Goal: Feedback & Contribution: Contribute content

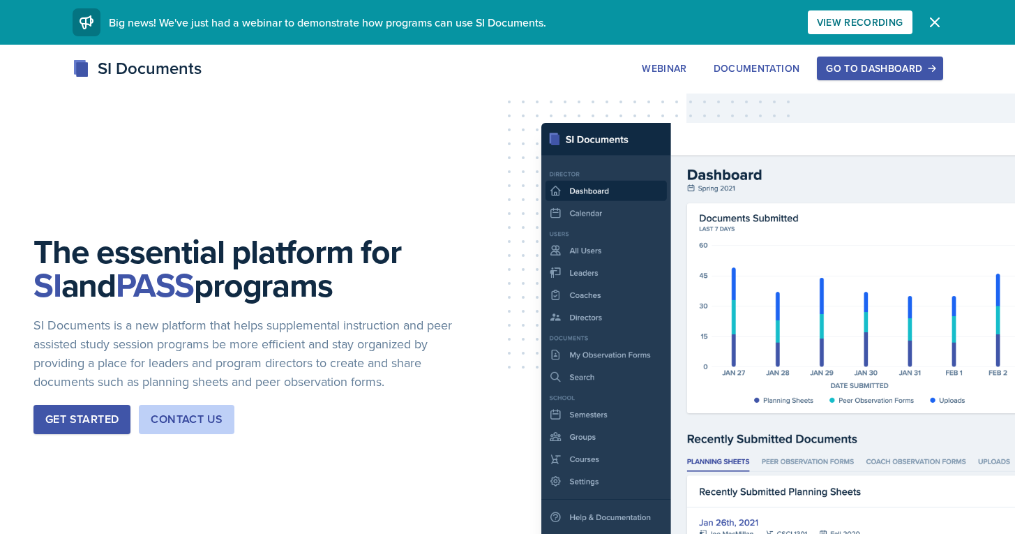
click at [887, 61] on button "Go to Dashboard" at bounding box center [880, 69] width 126 height 24
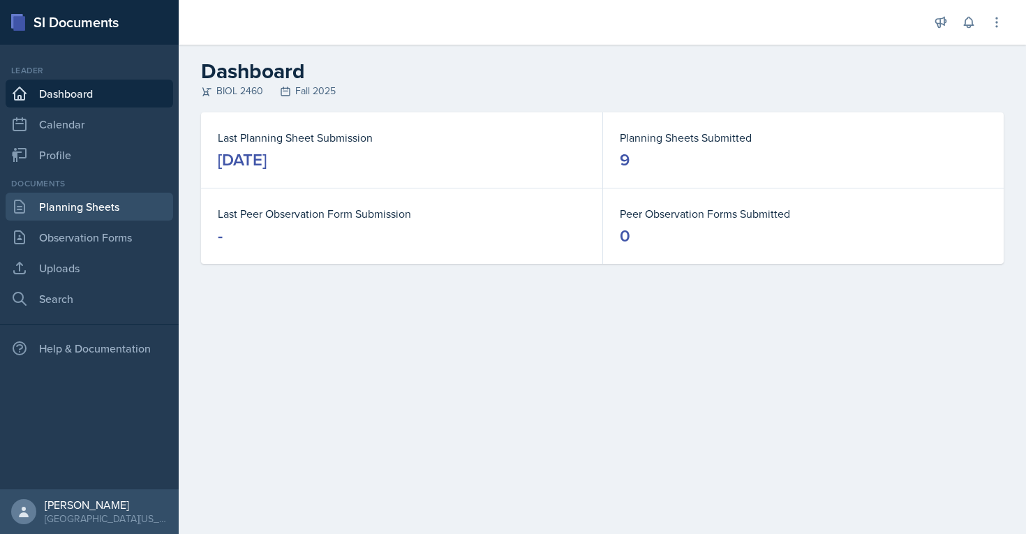
click at [62, 205] on link "Planning Sheets" at bounding box center [89, 207] width 167 height 28
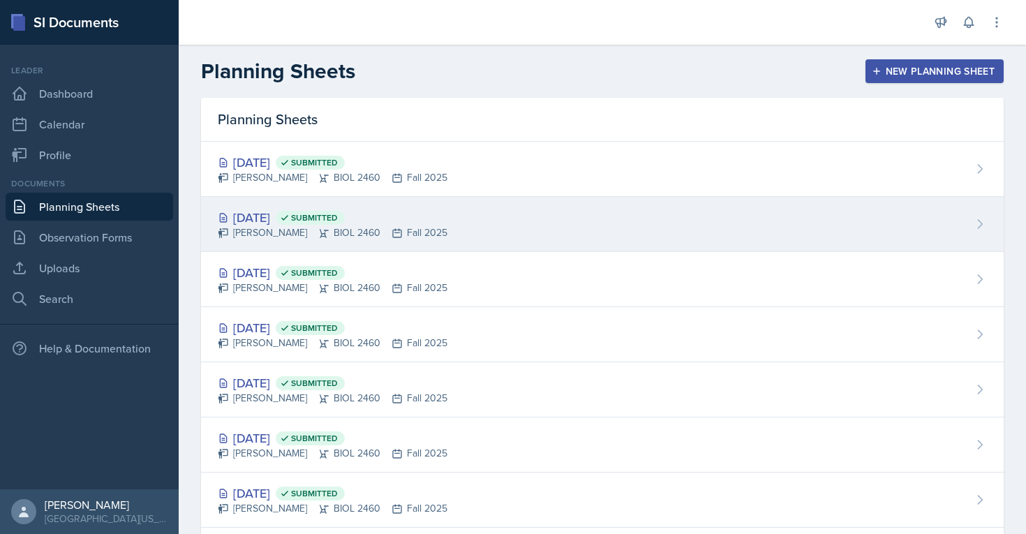
click at [345, 223] on span "Submitted" at bounding box center [310, 218] width 69 height 14
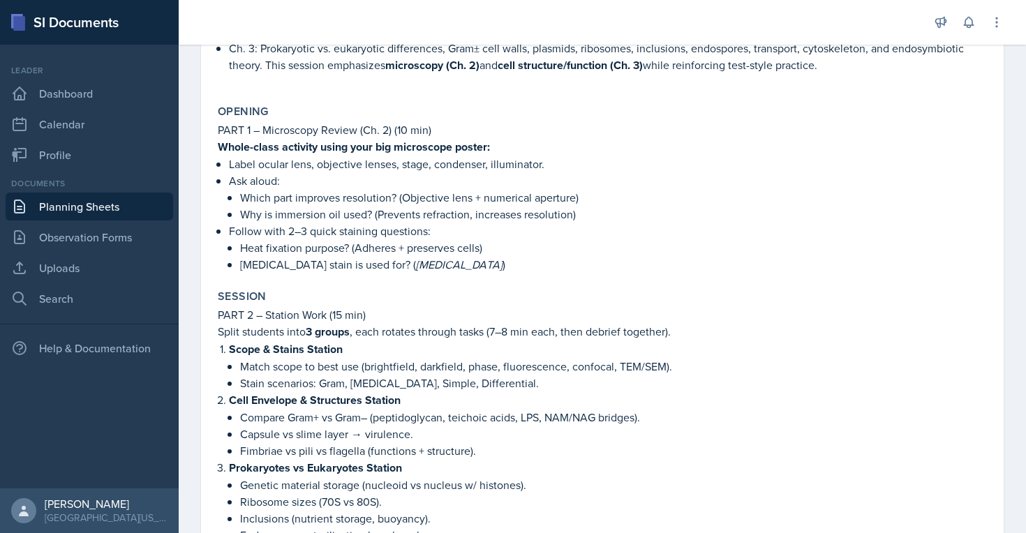
scroll to position [177, 0]
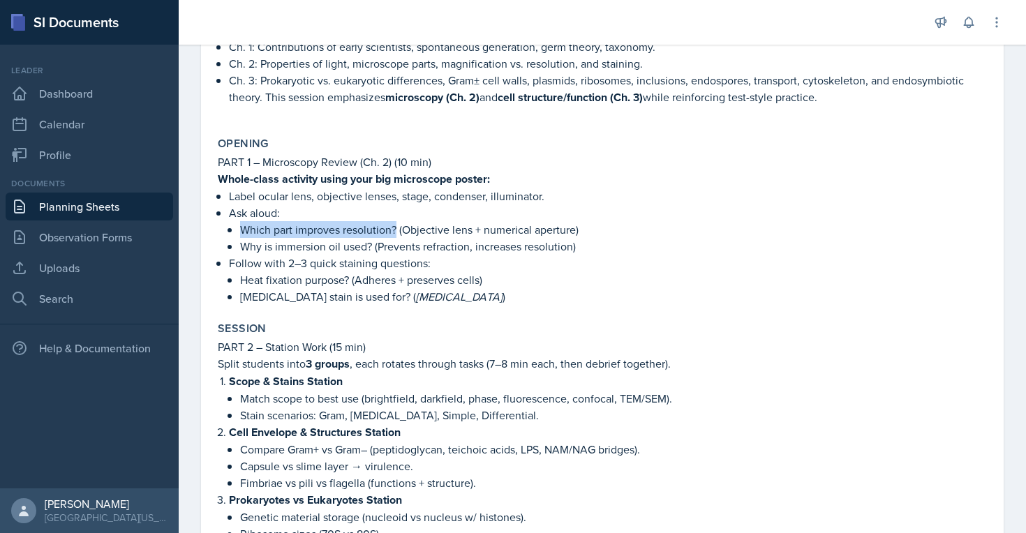
drag, startPoint x: 241, startPoint y: 230, endPoint x: 397, endPoint y: 236, distance: 155.7
click at [397, 236] on p "Which part improves resolution? (Objective lens + numerical aperture)" at bounding box center [613, 229] width 746 height 17
copy p "Which part improves resolution?"
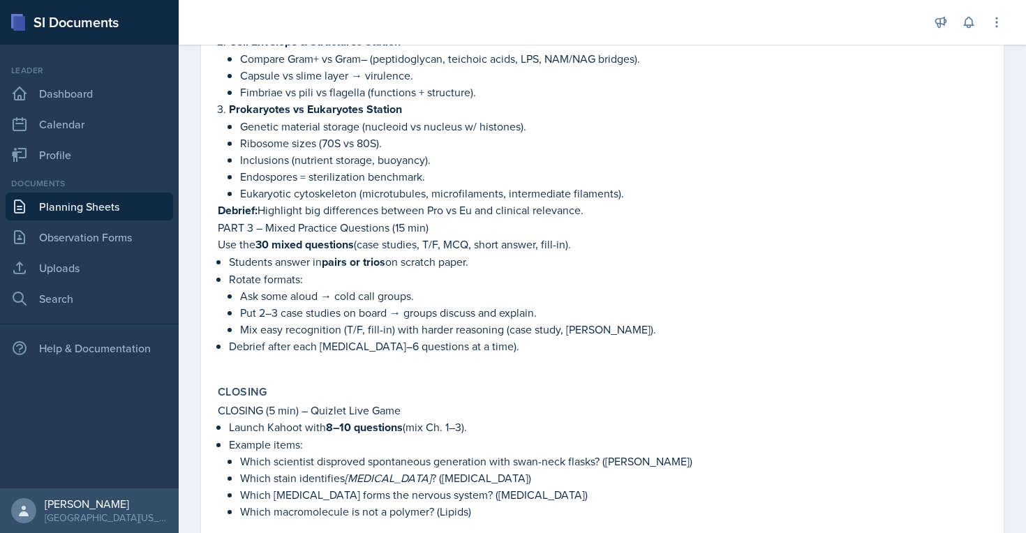
scroll to position [575, 0]
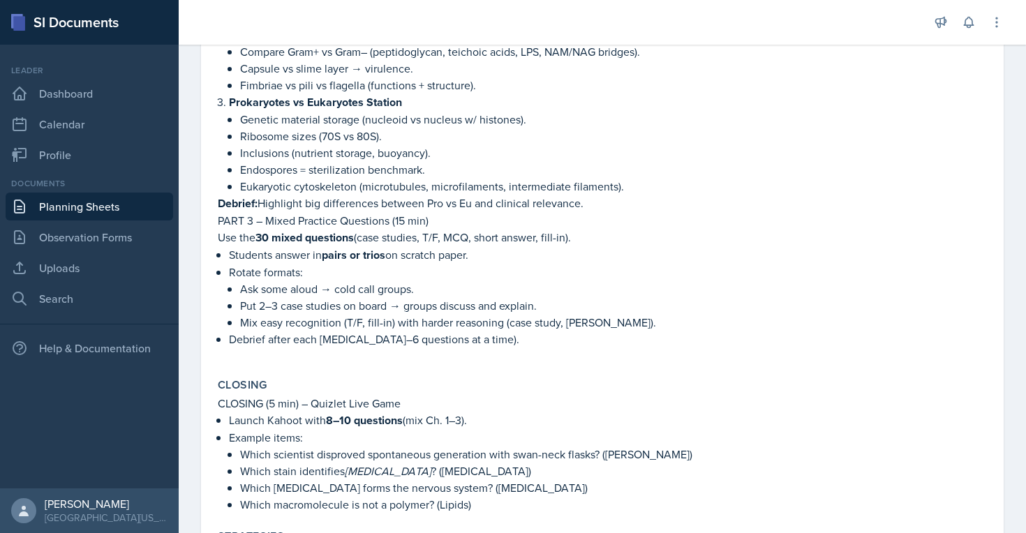
click at [91, 204] on link "Planning Sheets" at bounding box center [89, 207] width 167 height 28
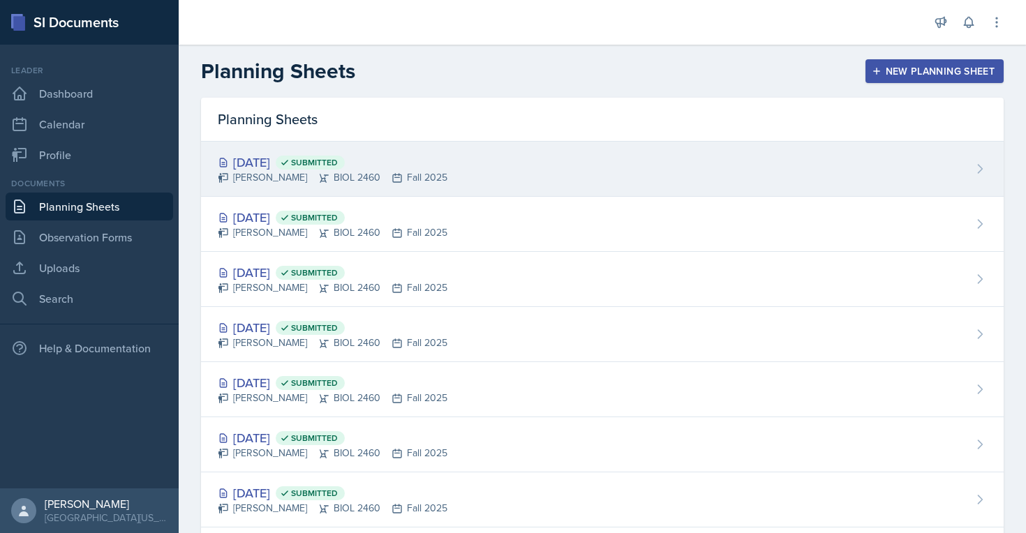
click at [292, 165] on div "[DATE] Submitted" at bounding box center [333, 162] width 230 height 19
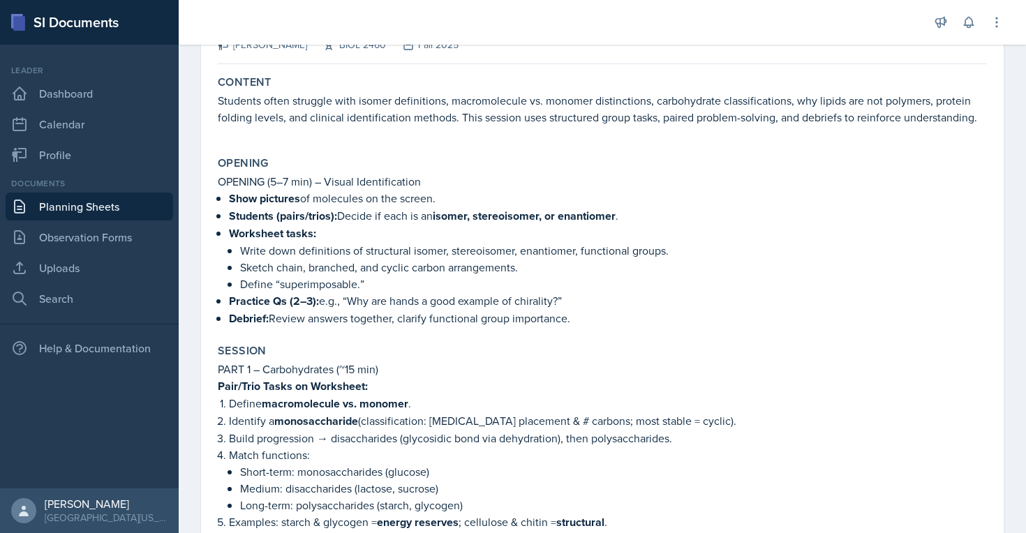
scroll to position [108, 0]
click at [575, 188] on p "OPENING (5–7 min) – Visual Identification" at bounding box center [602, 180] width 769 height 17
drag, startPoint x: 350, startPoint y: 316, endPoint x: 560, endPoint y: 313, distance: 210.7
click at [560, 308] on p "Practice Qs (2–3): e.g., “Why are hands a good example of chirality?”" at bounding box center [608, 299] width 758 height 17
copy p "Why are hands a good example of chirality?"
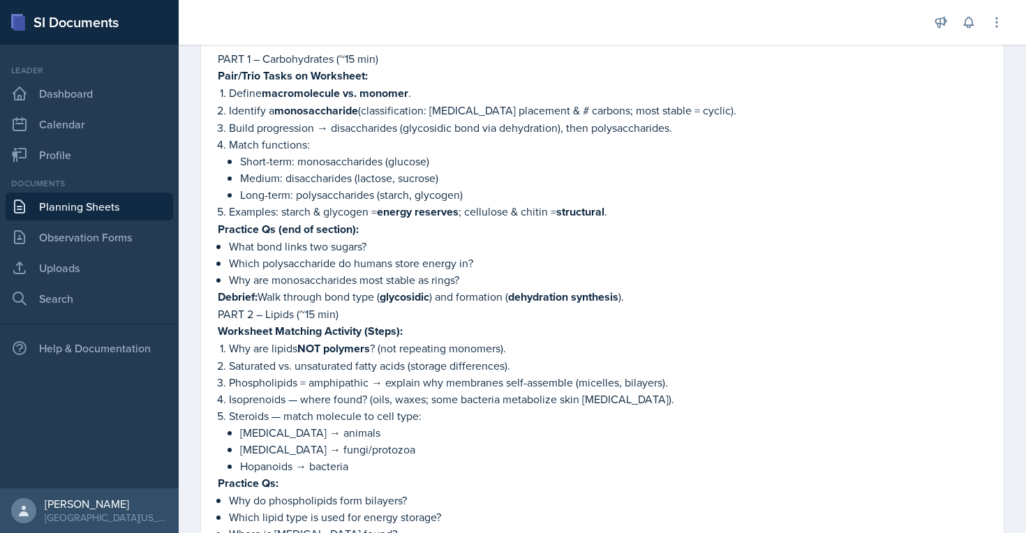
scroll to position [419, 0]
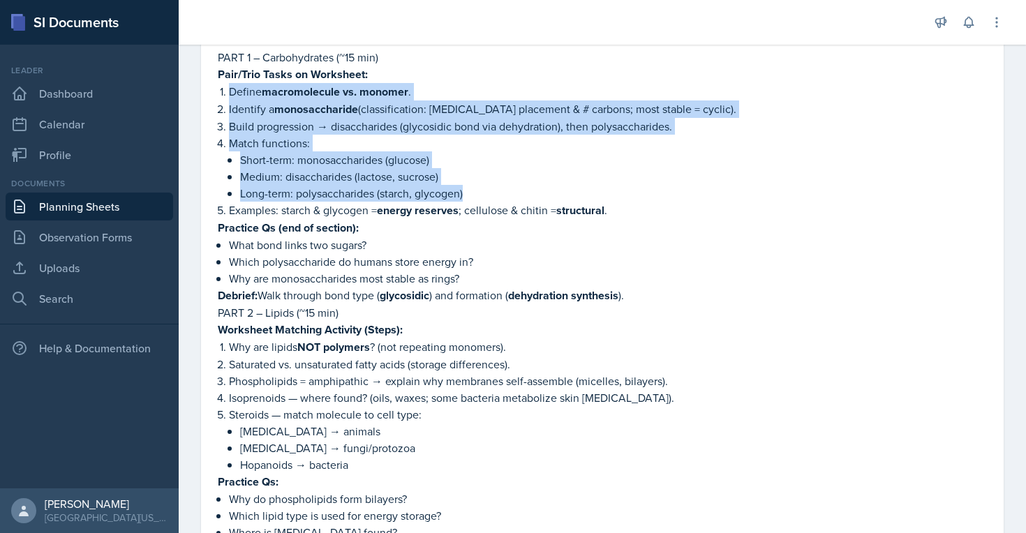
drag, startPoint x: 213, startPoint y: 102, endPoint x: 654, endPoint y: 207, distance: 452.5
click at [654, 207] on div "Session PART 1 – Carbohydrates (~15 min) Pair/Trio Tasks on Worksheet: Define m…" at bounding box center [602, 482] width 780 height 910
click at [521, 202] on p "Long-term: polysaccharides (starch, glycogen)" at bounding box center [613, 193] width 746 height 17
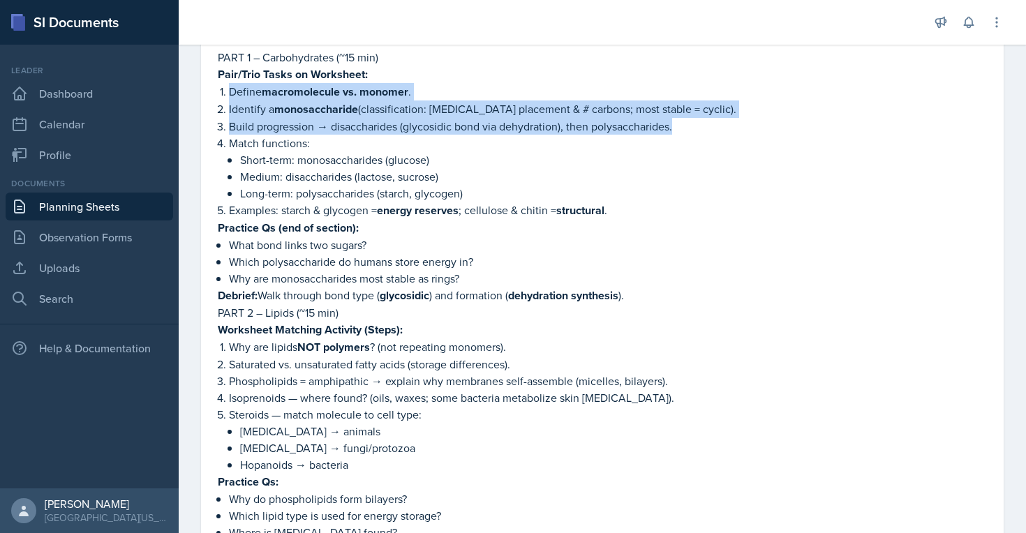
drag, startPoint x: 216, startPoint y: 103, endPoint x: 689, endPoint y: 147, distance: 475.0
click at [689, 147] on ol "Define macromolecule vs. monomer . Identify a monosaccharide (classification: […" at bounding box center [608, 151] width 758 height 136
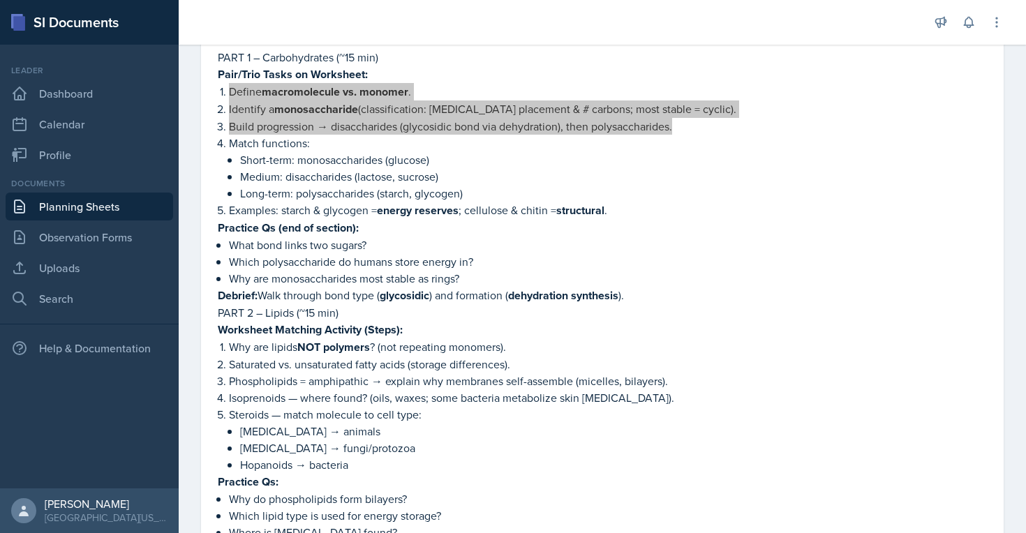
copy ol "Define macromolecule vs. monomer . Identify a monosaccharide (classification: […"
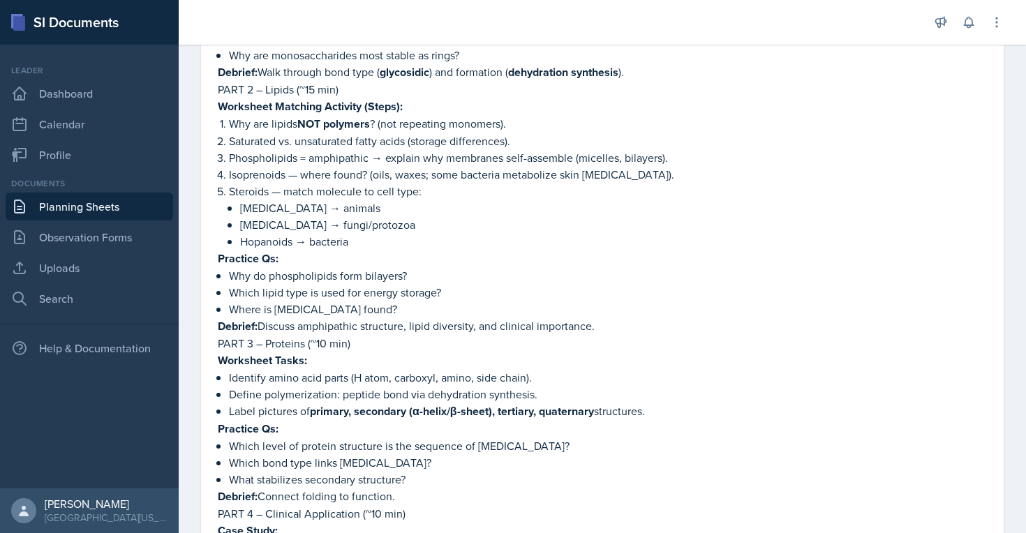
scroll to position [633, 0]
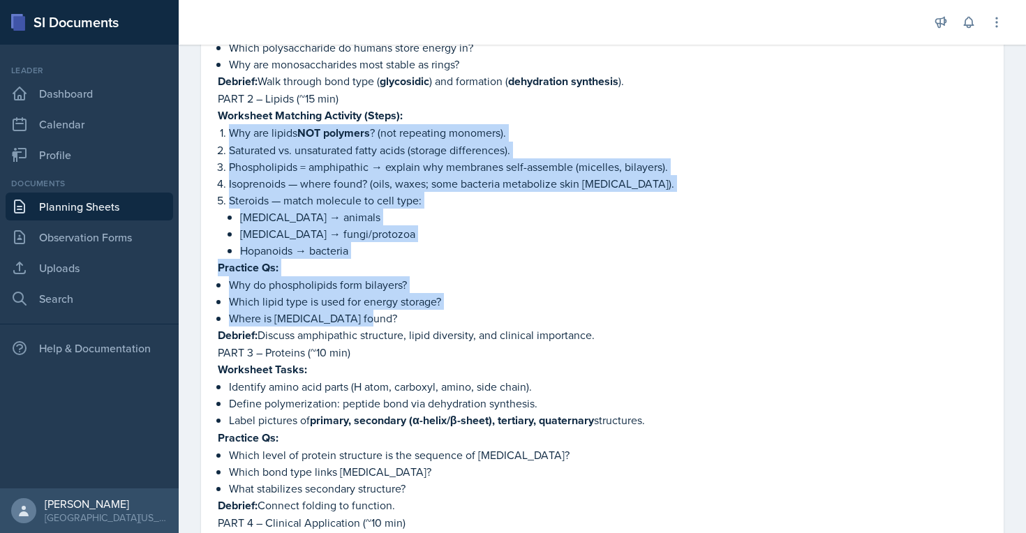
drag, startPoint x: 211, startPoint y: 147, endPoint x: 395, endPoint y: 333, distance: 262.0
click at [395, 333] on div "[DATE] Submitted [PERSON_NAME] BIOL 2460 Fall 2025 View Comments Comments Send …" at bounding box center [602, 444] width 802 height 1934
copy div "Why are lipids NOT polymers ? (not repeating monomers). Saturated vs. unsaturat…"
click at [329, 310] on p "Which lipid type is used for energy storage?" at bounding box center [608, 301] width 758 height 17
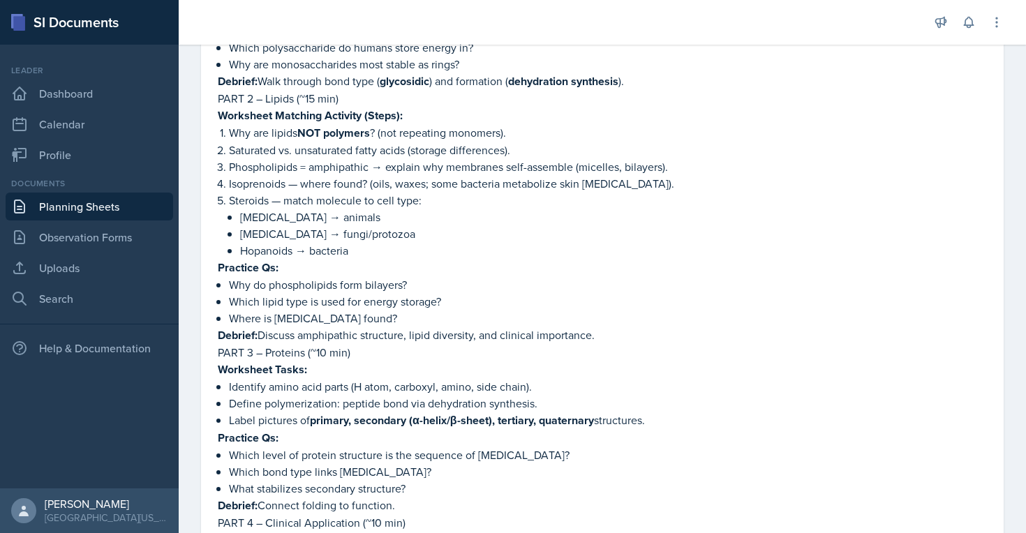
click at [594, 142] on p "Why are lipids NOT polymers ? (not repeating monomers)." at bounding box center [608, 132] width 758 height 17
click at [320, 344] on p "Debrief: Discuss amphipathic structure, lipid diversity, and clinical importanc…" at bounding box center [602, 334] width 769 height 17
click at [310, 259] on p "Hopanoids → bacteria" at bounding box center [613, 250] width 746 height 17
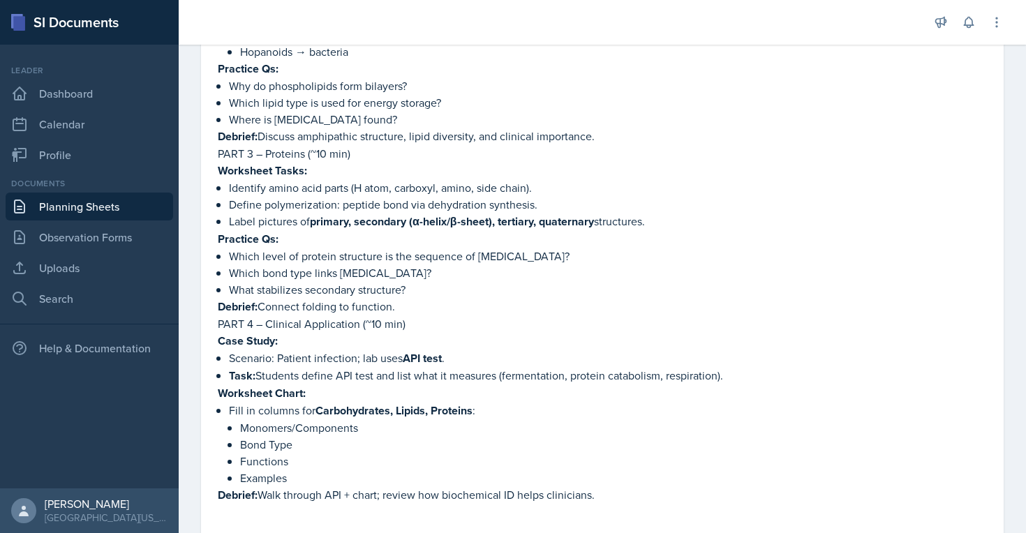
scroll to position [827, 0]
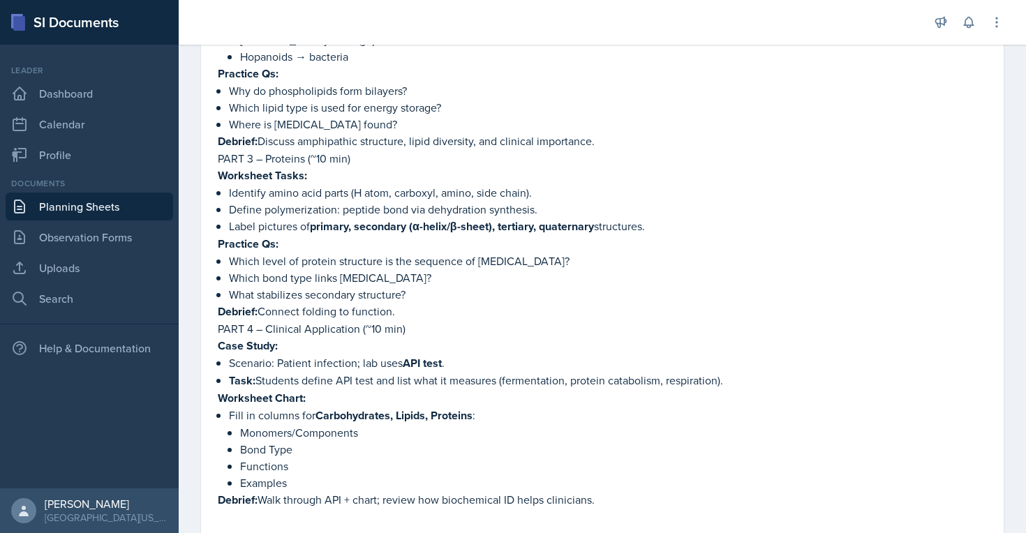
click at [218, 183] on strong "Worksheet Tasks:" at bounding box center [262, 175] width 89 height 16
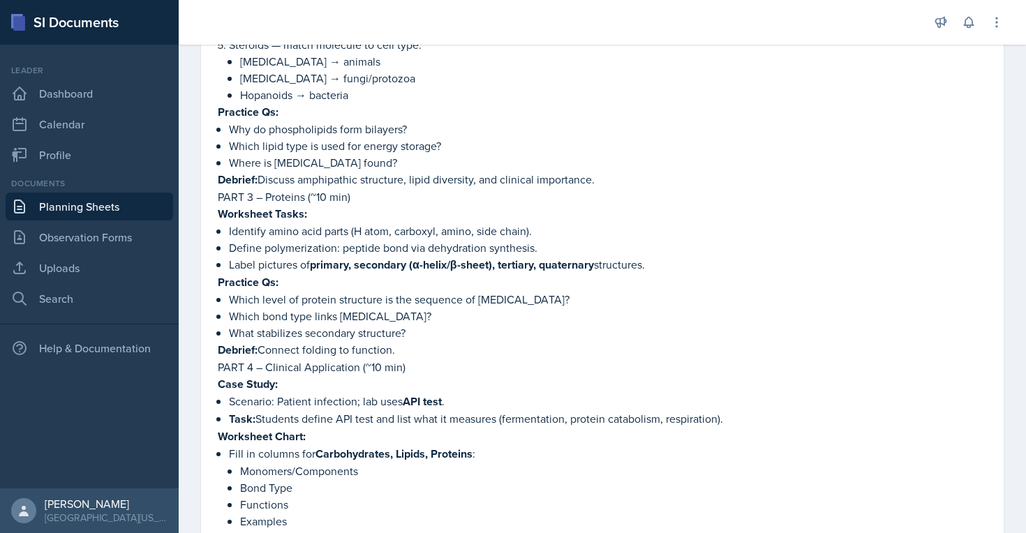
scroll to position [809, 0]
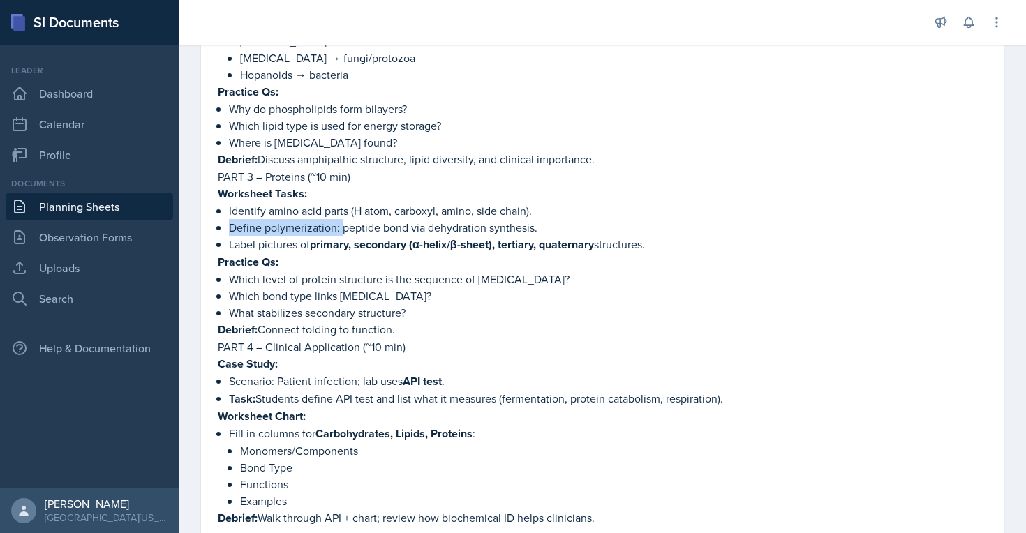
drag, startPoint x: 229, startPoint y: 246, endPoint x: 340, endPoint y: 243, distance: 111.7
click at [340, 236] on p "Define polymerization: peptide bond via dehydration synthesis." at bounding box center [608, 227] width 758 height 17
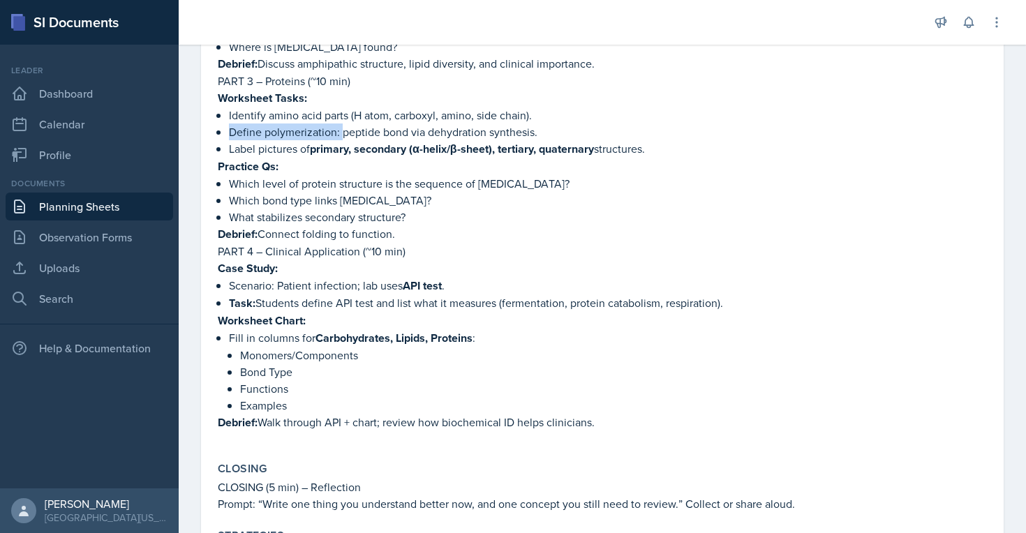
scroll to position [903, 0]
click at [274, 295] on p "Scenario: Patient infection; lab uses API test ." at bounding box center [608, 286] width 758 height 17
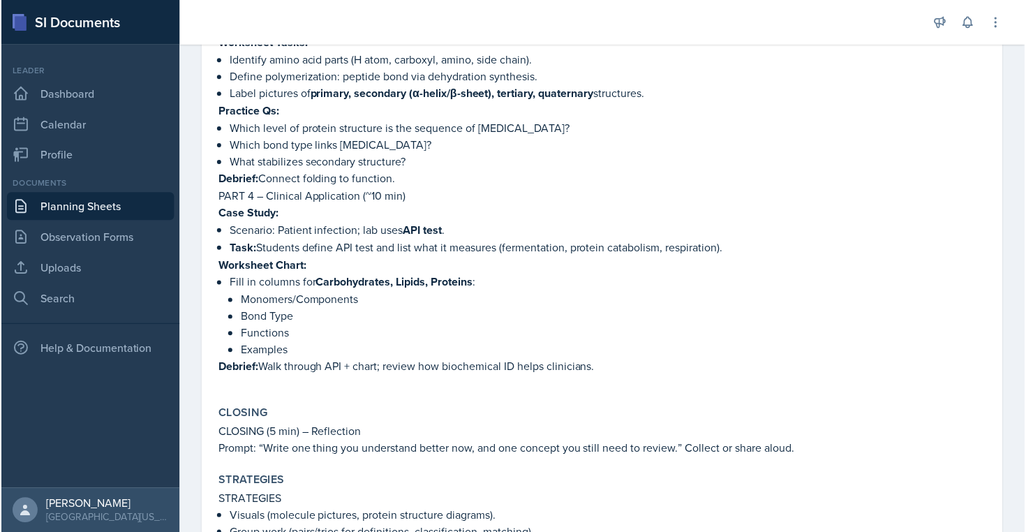
scroll to position [986, 0]
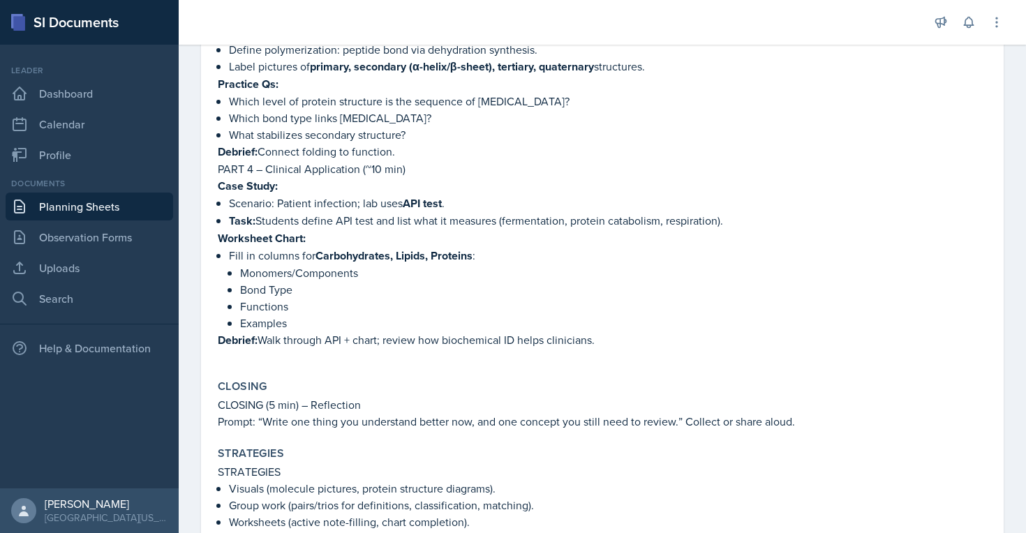
click at [359, 281] on p "Monomers/Components" at bounding box center [613, 272] width 746 height 17
drag, startPoint x: 239, startPoint y: 290, endPoint x: 367, endPoint y: 289, distance: 127.7
click at [367, 289] on li "Fill in columns for Carbohydrates, Lipids, Proteins : Monomers/Components Bond …" at bounding box center [608, 289] width 758 height 84
copy p "Monomers/Components"
drag, startPoint x: 296, startPoint y: 308, endPoint x: 234, endPoint y: 307, distance: 62.8
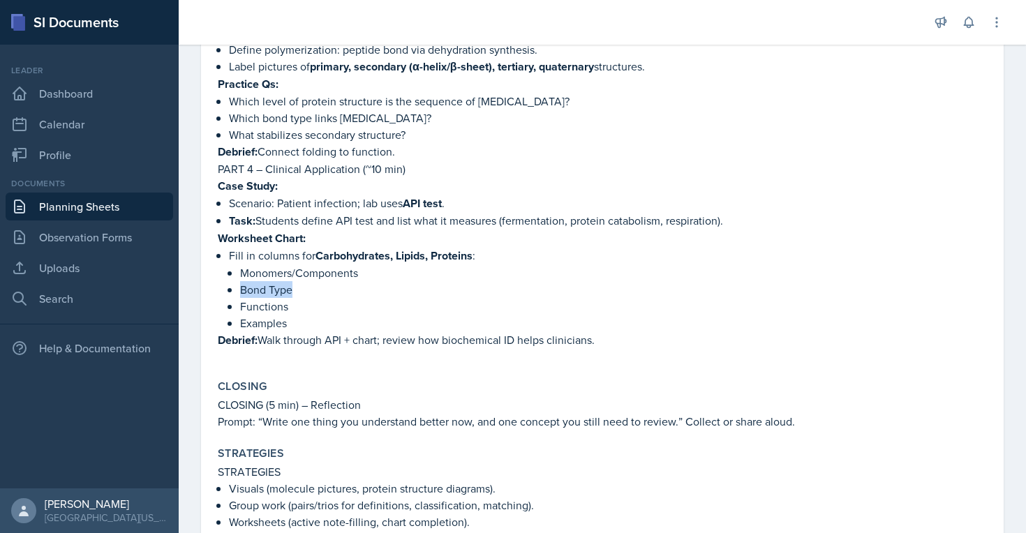
click at [234, 307] on li "Fill in columns for Carbohydrates, Lipids, Proteins : Monomers/Components Bond …" at bounding box center [608, 289] width 758 height 84
copy p "Bond Type"
click at [77, 257] on link "Uploads" at bounding box center [89, 268] width 167 height 28
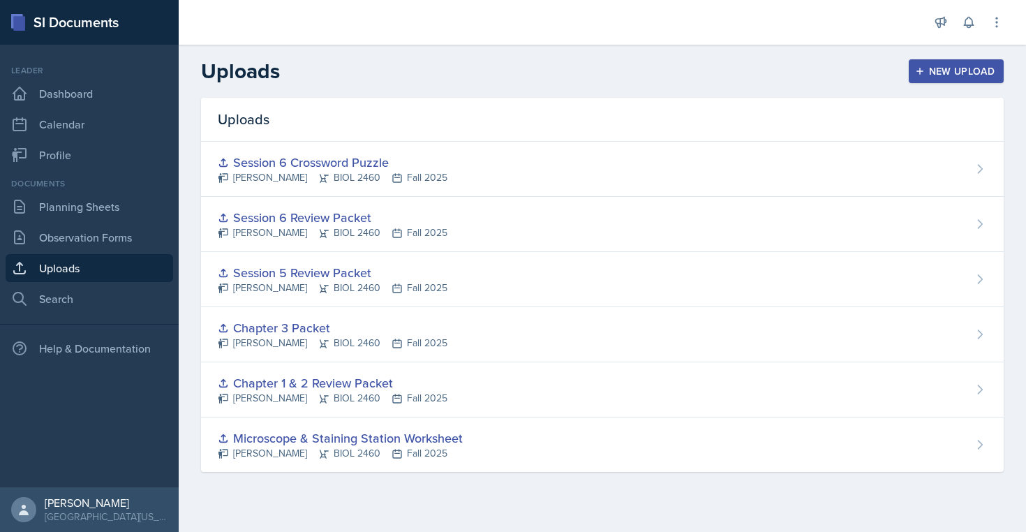
click at [955, 71] on div "New Upload" at bounding box center [955, 71] width 77 height 11
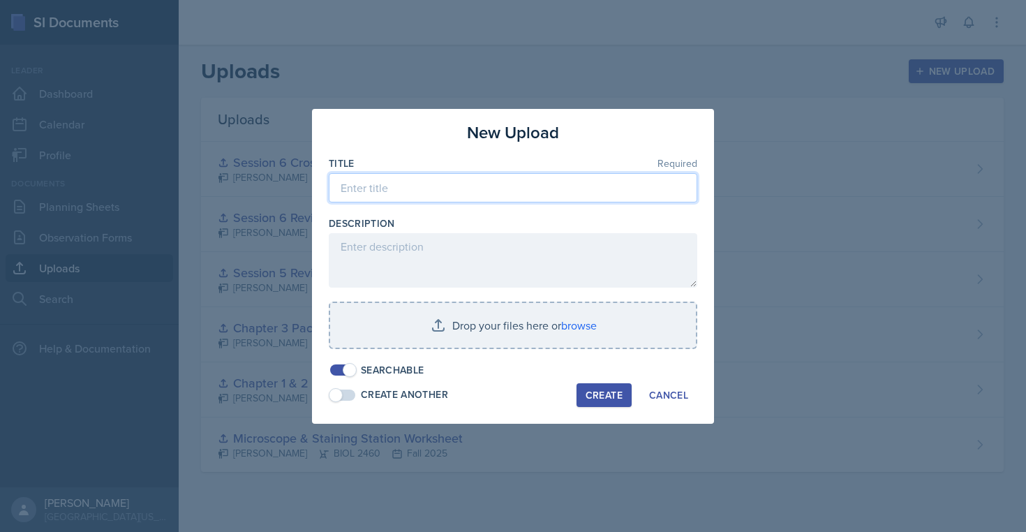
click at [560, 190] on input at bounding box center [513, 187] width 368 height 29
type input "Chapter 7 Packet"
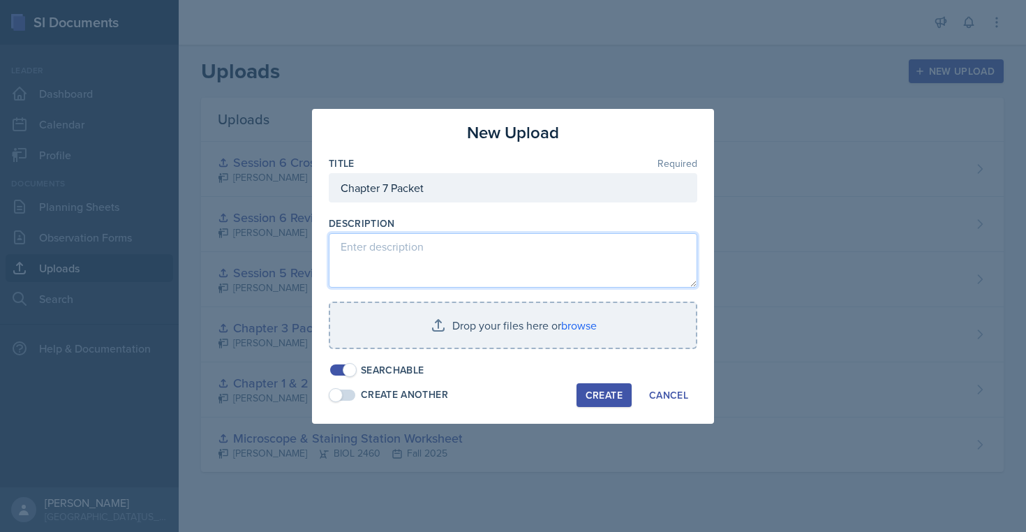
click at [506, 243] on textarea at bounding box center [513, 260] width 368 height 54
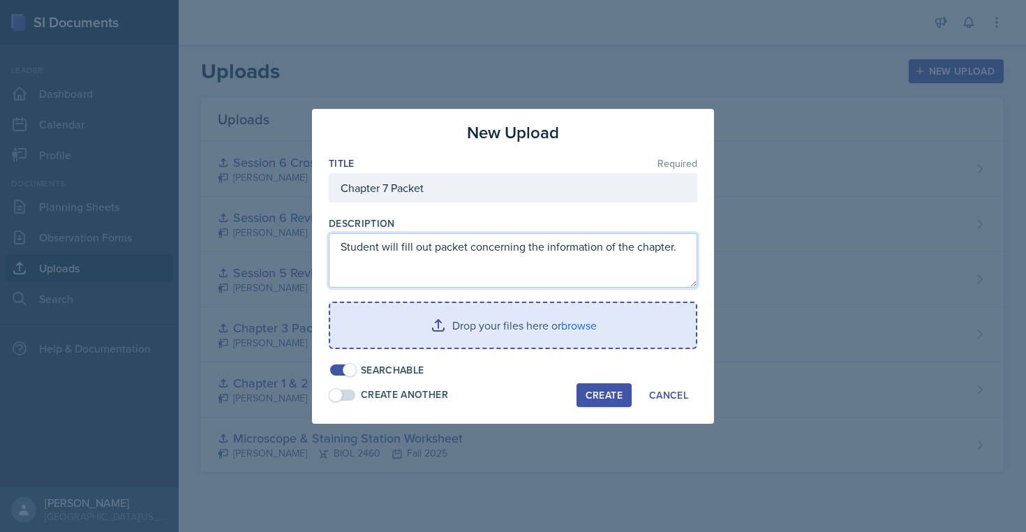
type textarea "Student will fill out packet concerning the information of the chapter."
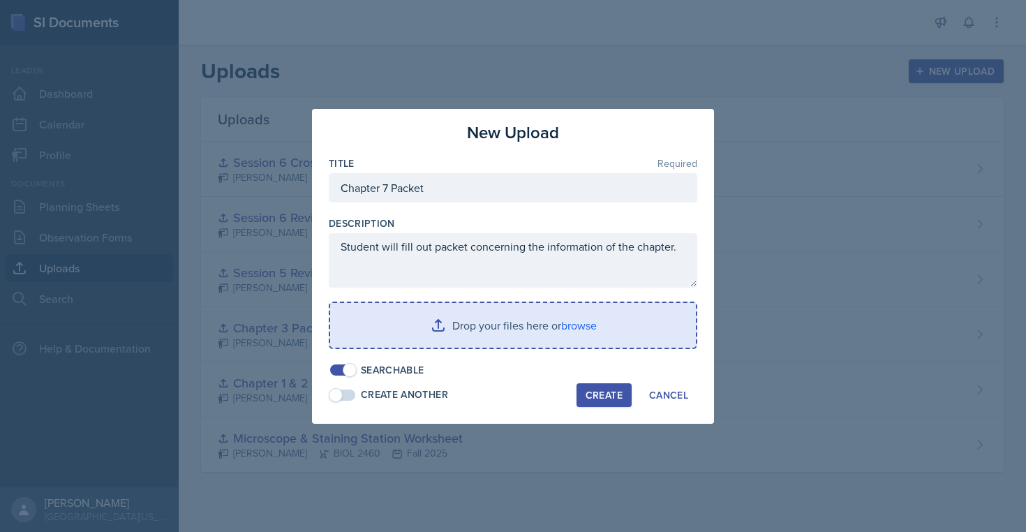
click at [462, 322] on input "file" at bounding box center [513, 325] width 366 height 45
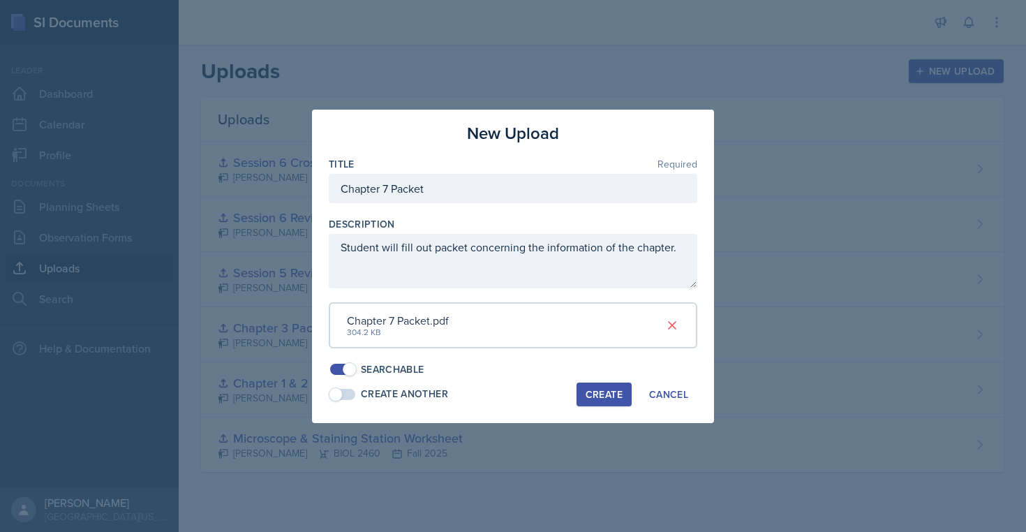
click at [611, 389] on div "Create" at bounding box center [603, 394] width 37 height 11
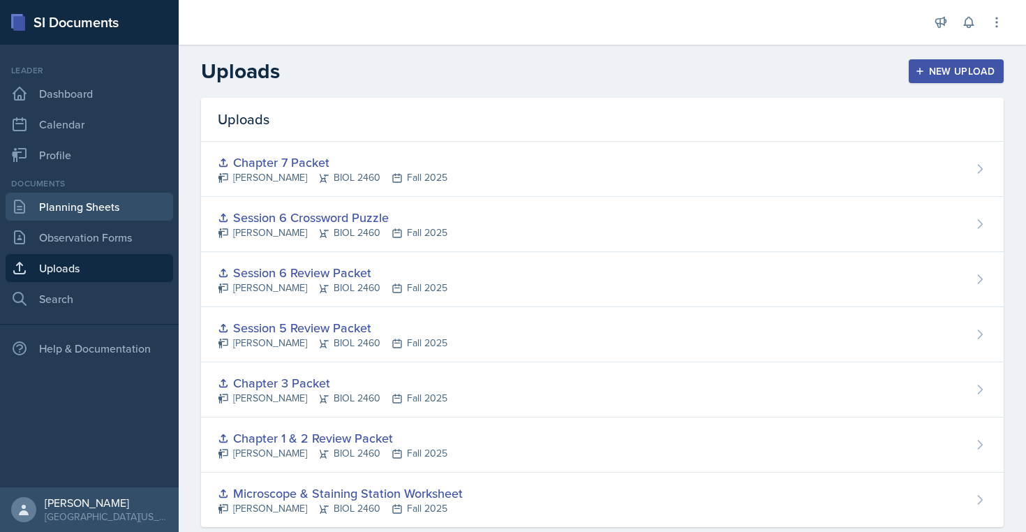
click at [87, 205] on link "Planning Sheets" at bounding box center [89, 207] width 167 height 28
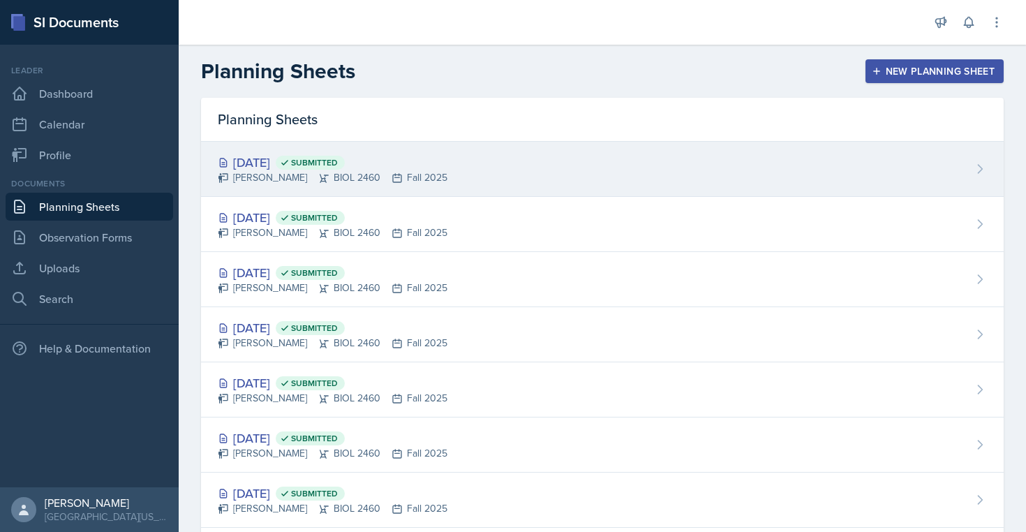
click at [301, 159] on div "[DATE] Submitted" at bounding box center [333, 162] width 230 height 19
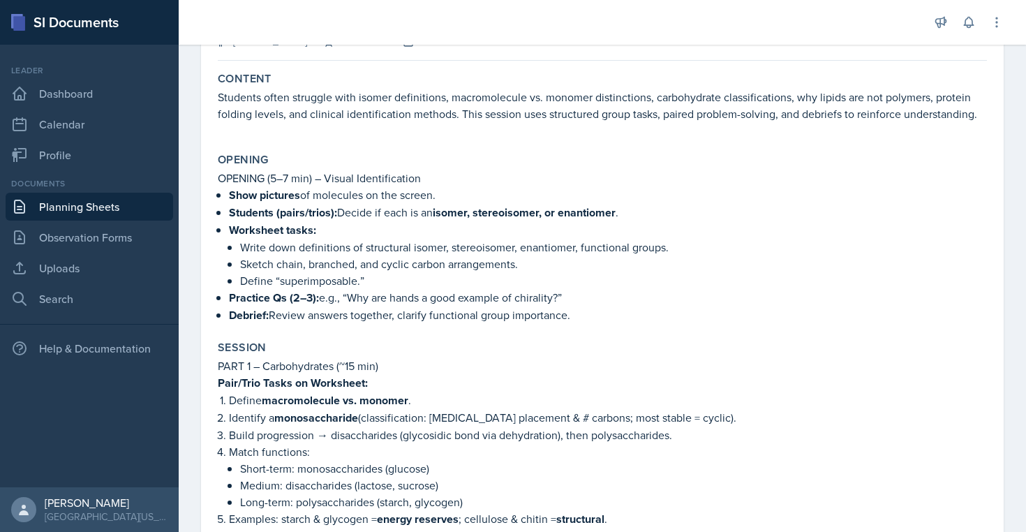
scroll to position [126, 0]
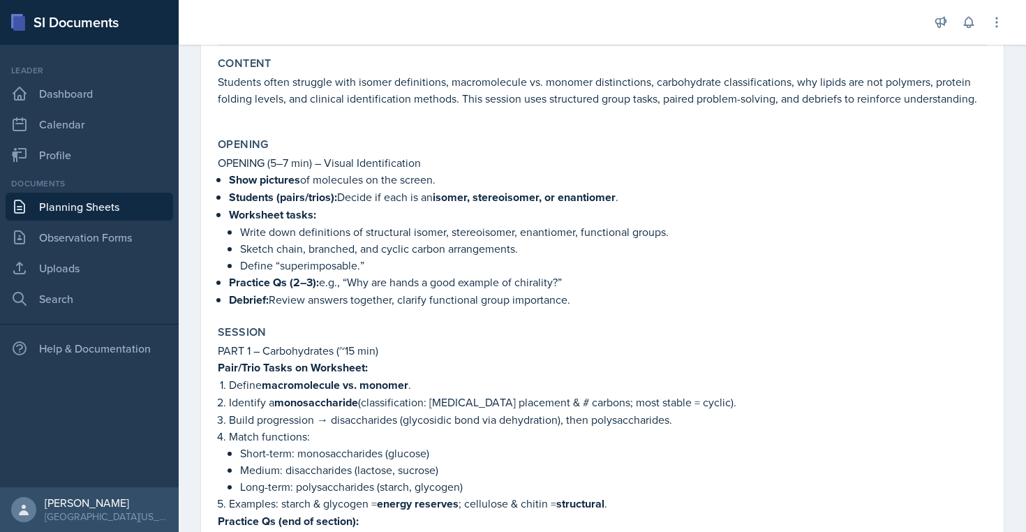
click at [112, 210] on link "Planning Sheets" at bounding box center [89, 207] width 167 height 28
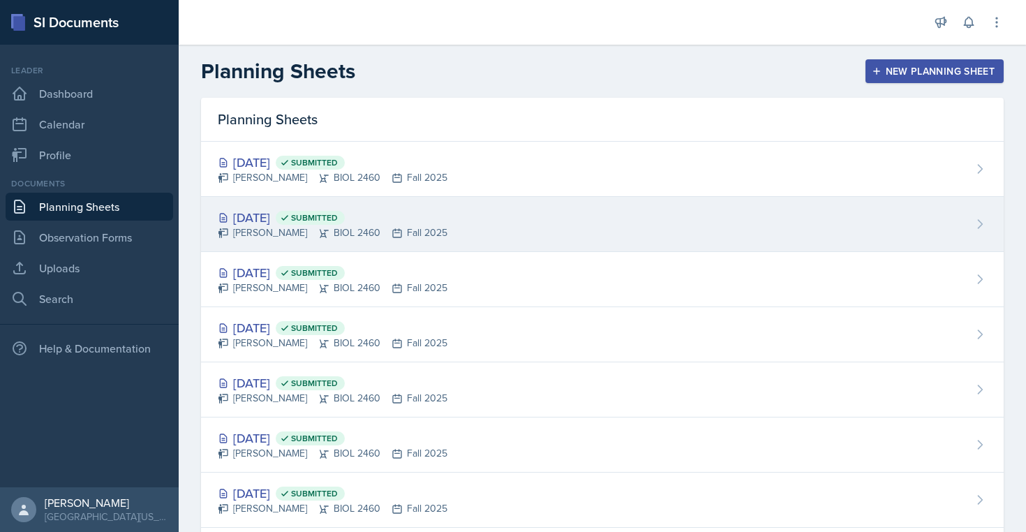
click at [276, 214] on div "[DATE] Submitted" at bounding box center [333, 217] width 230 height 19
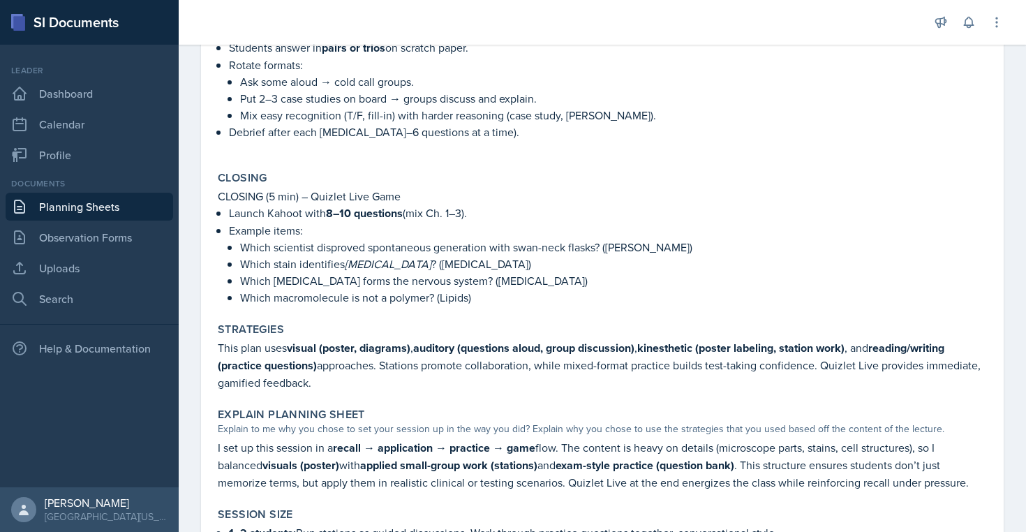
scroll to position [809, 0]
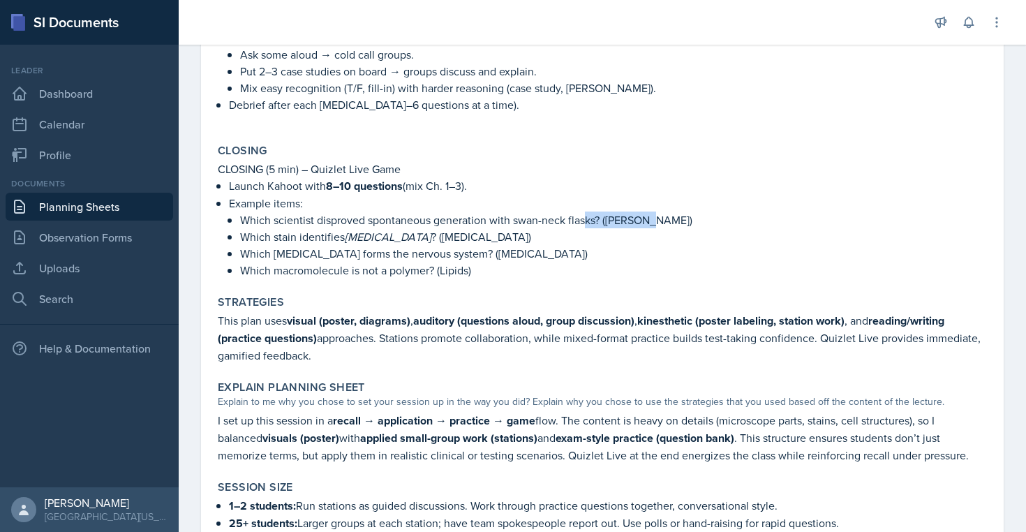
drag, startPoint x: 652, startPoint y: 218, endPoint x: 583, endPoint y: 218, distance: 68.4
click at [583, 218] on p "Which scientist disproved spontaneous generation with swan-neck flasks? ([PERSO…" at bounding box center [613, 219] width 746 height 17
click at [596, 219] on p "Which scientist disproved spontaneous generation with swan-neck flasks? ([PERSO…" at bounding box center [613, 219] width 746 height 17
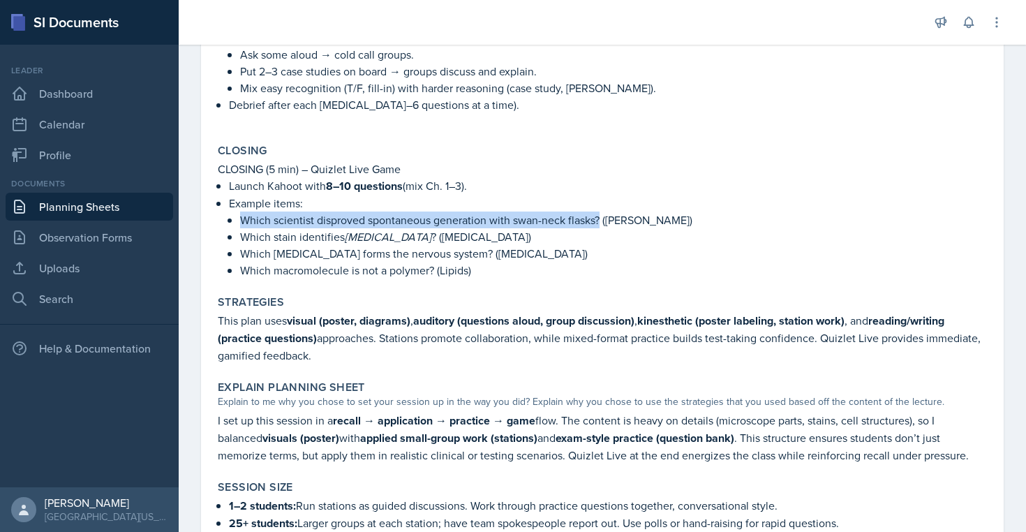
drag, startPoint x: 601, startPoint y: 219, endPoint x: 237, endPoint y: 219, distance: 363.5
click at [237, 219] on li "Example items: Which scientist disproved spontaneous generation with swan-neck …" at bounding box center [608, 237] width 758 height 84
copy p "Which scientist disproved spontaneous generation with swan-neck flasks?"
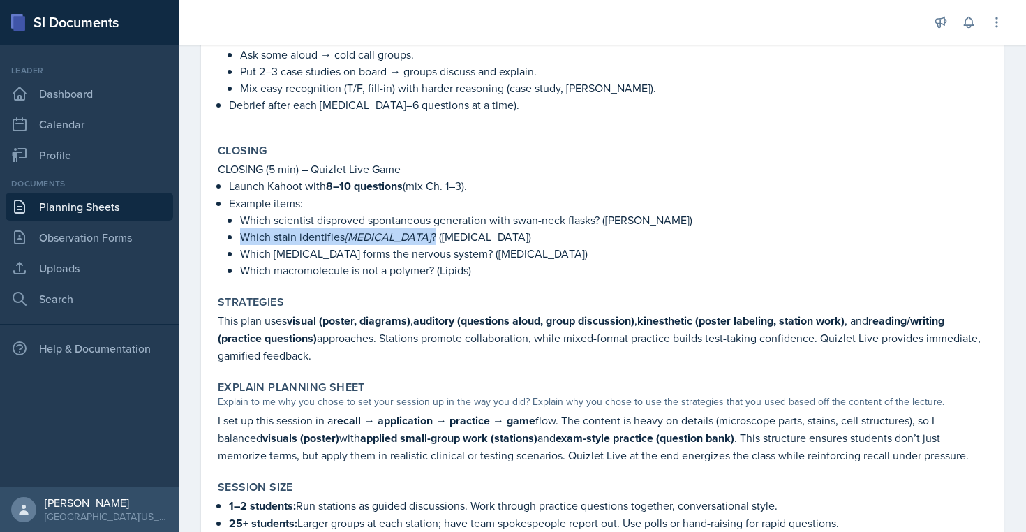
drag, startPoint x: 488, startPoint y: 235, endPoint x: 243, endPoint y: 241, distance: 245.6
click at [243, 241] on p "Which stain identifies [MEDICAL_DATA] ? ([MEDICAL_DATA])" at bounding box center [613, 236] width 746 height 17
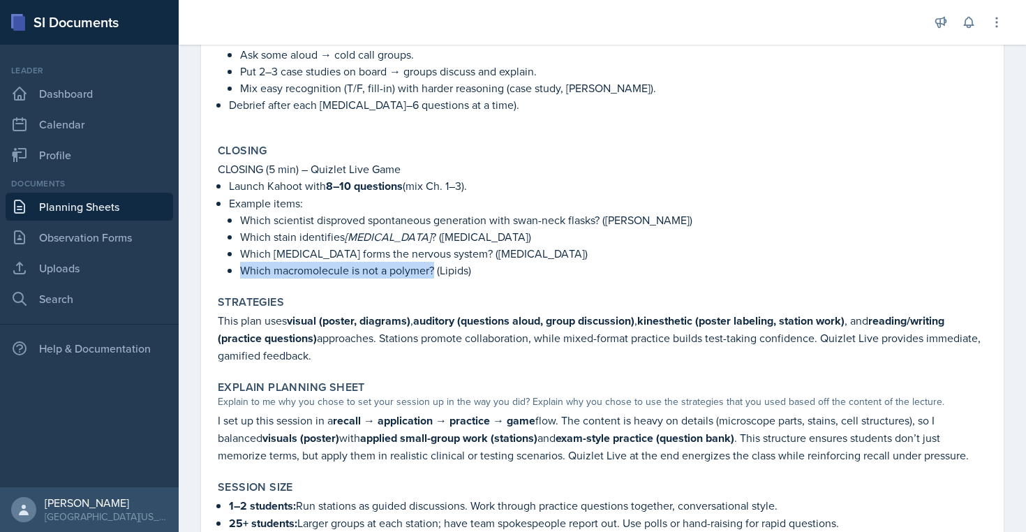
drag, startPoint x: 433, startPoint y: 272, endPoint x: 242, endPoint y: 272, distance: 190.5
click at [242, 272] on p "Which macromolecule is not a polymer? (Lipids)" at bounding box center [613, 270] width 746 height 17
copy p "Which macromolecule is not a polymer?"
click at [77, 262] on link "Uploads" at bounding box center [89, 268] width 167 height 28
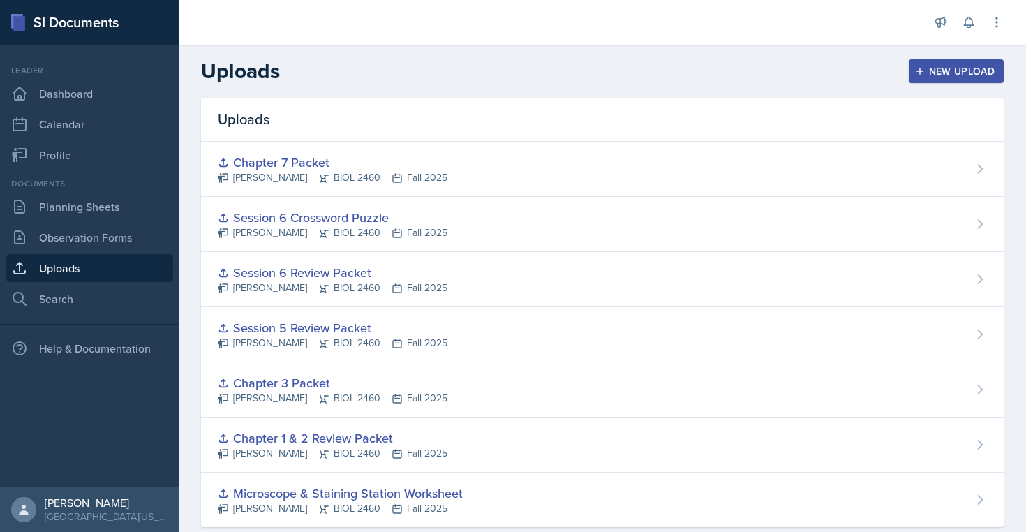
click at [924, 69] on div "New Upload" at bounding box center [955, 71] width 77 height 11
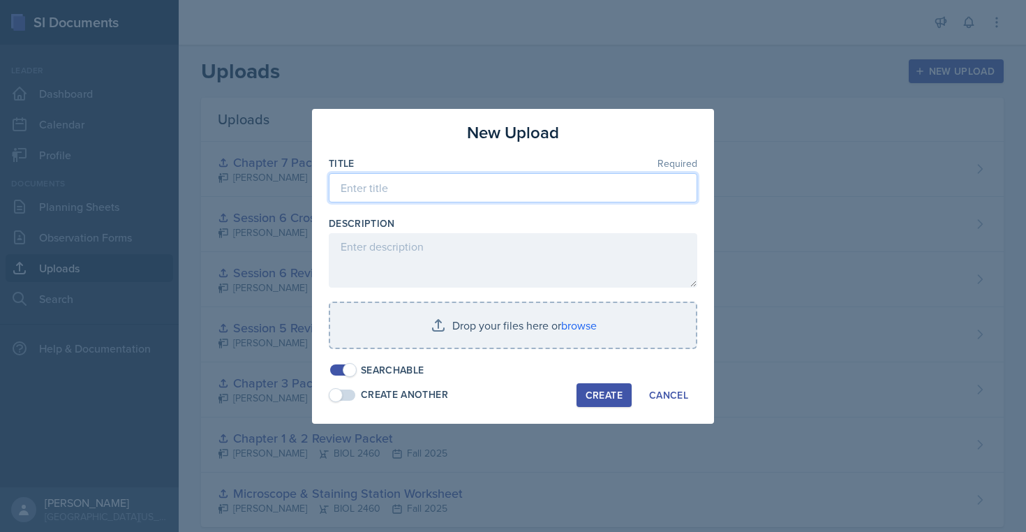
click at [521, 185] on input at bounding box center [513, 187] width 368 height 29
type input "Chapter Review Packet"
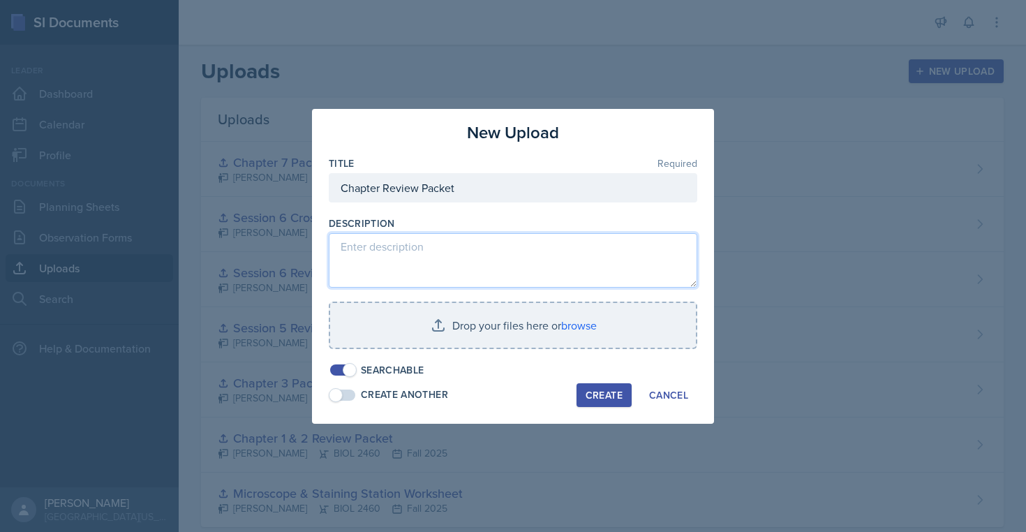
click at [451, 242] on textarea at bounding box center [513, 260] width 368 height 54
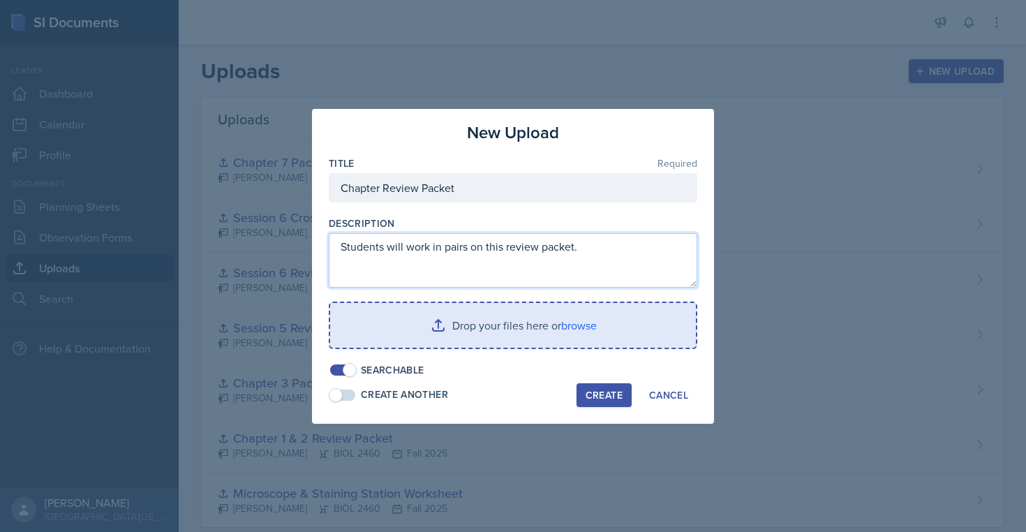
type textarea "Students will work in pairs on this review packet."
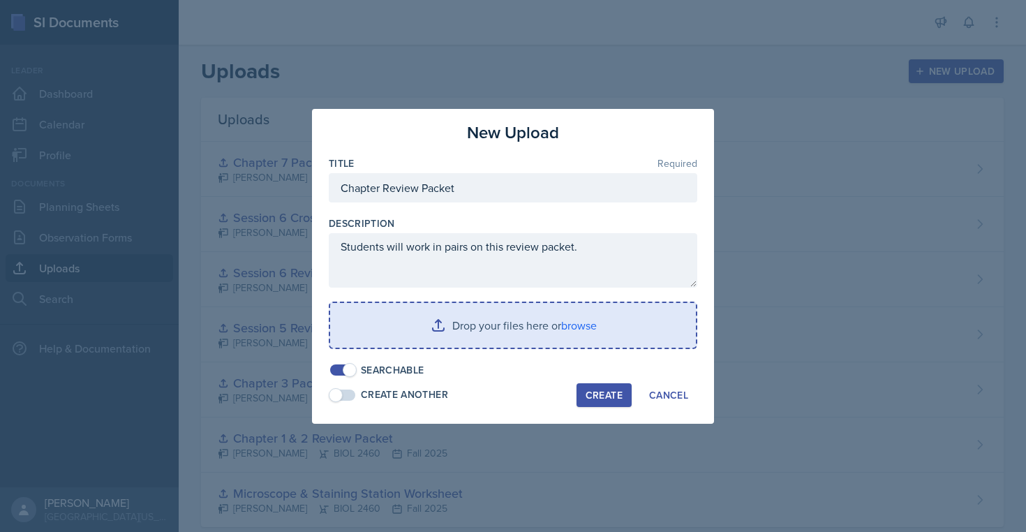
click at [465, 324] on input "file" at bounding box center [513, 325] width 366 height 45
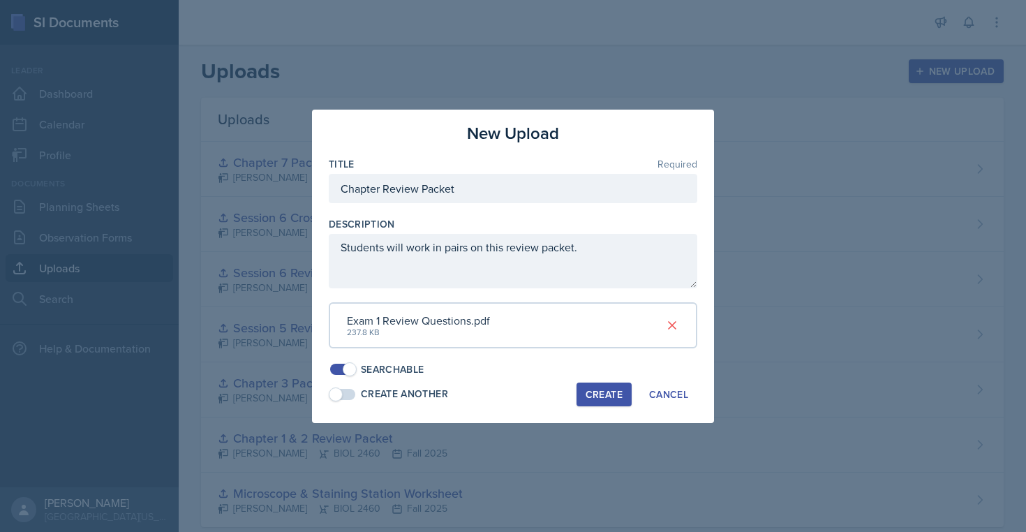
click at [605, 396] on button "Create" at bounding box center [603, 394] width 55 height 24
